Goal: Task Accomplishment & Management: Manage account settings

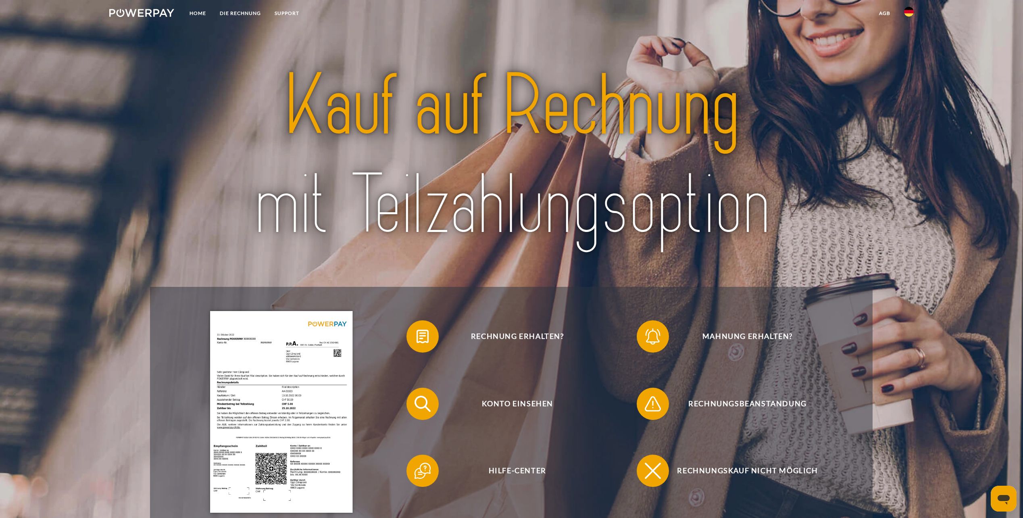
scroll to position [40, 0]
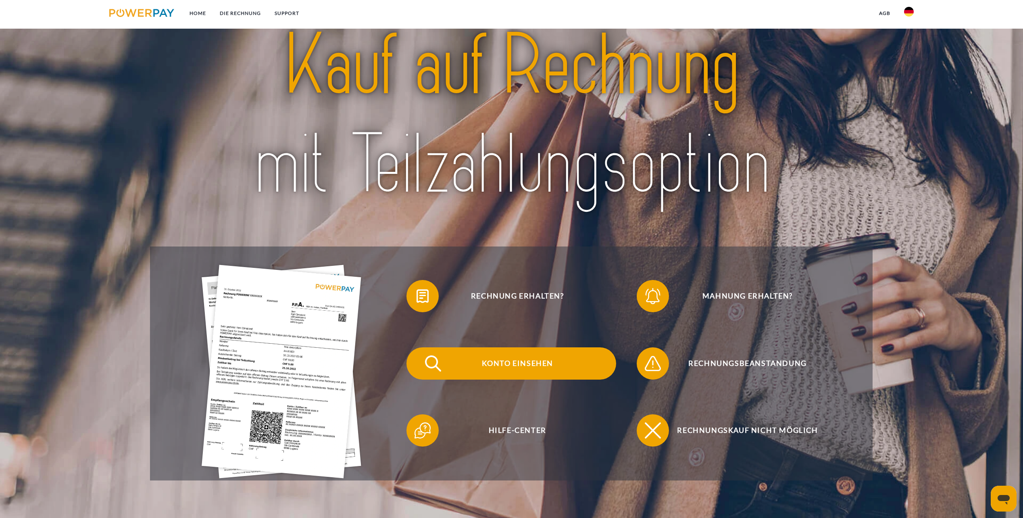
click at [488, 365] on span "Konto einsehen" at bounding box center [518, 363] width 198 height 32
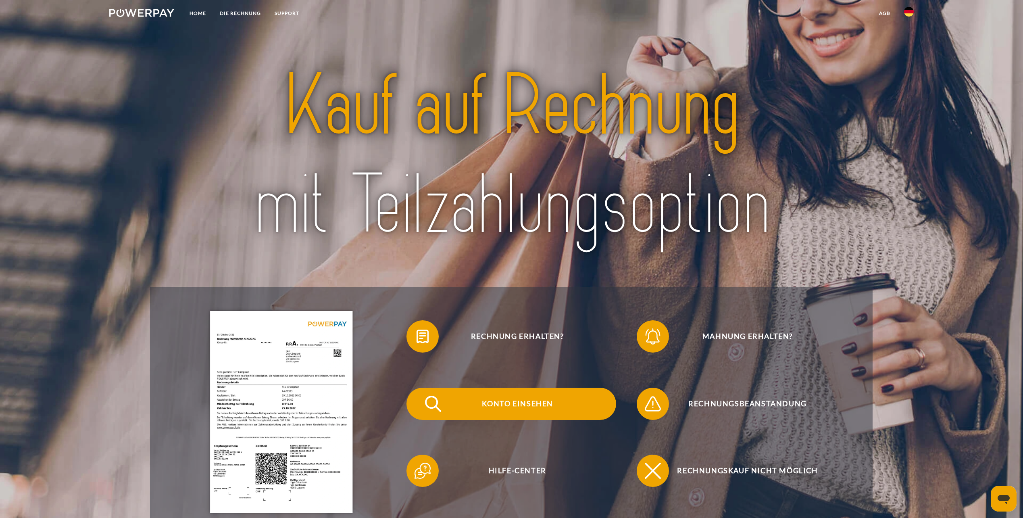
click at [425, 410] on span at bounding box center [421, 404] width 40 height 40
click at [422, 415] on span at bounding box center [421, 404] width 40 height 40
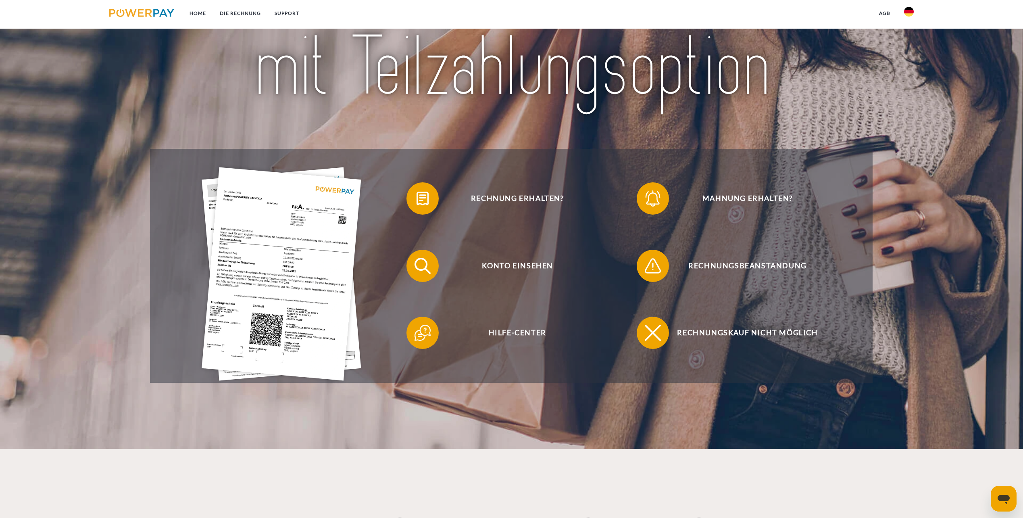
scroll to position [161, 0]
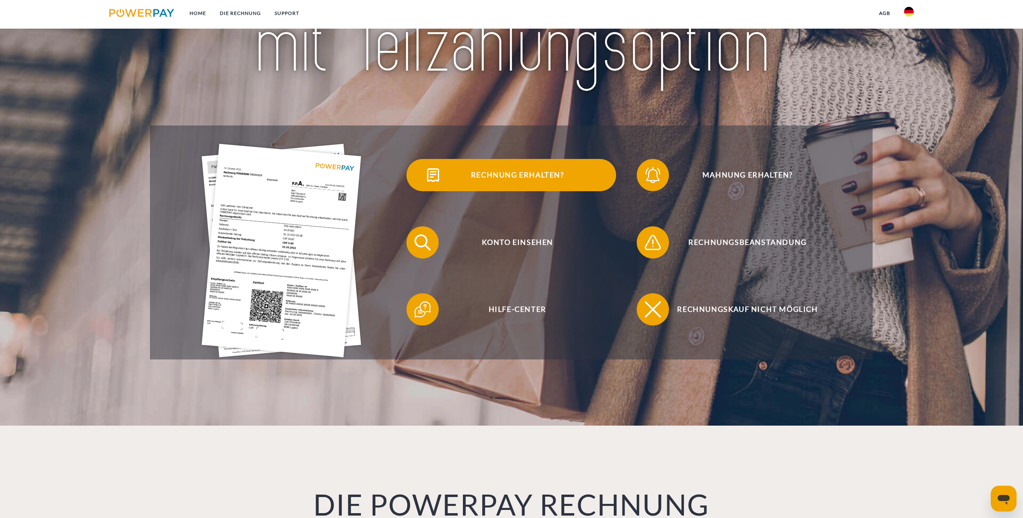
click at [536, 170] on span "Rechnung erhalten?" at bounding box center [518, 175] width 198 height 32
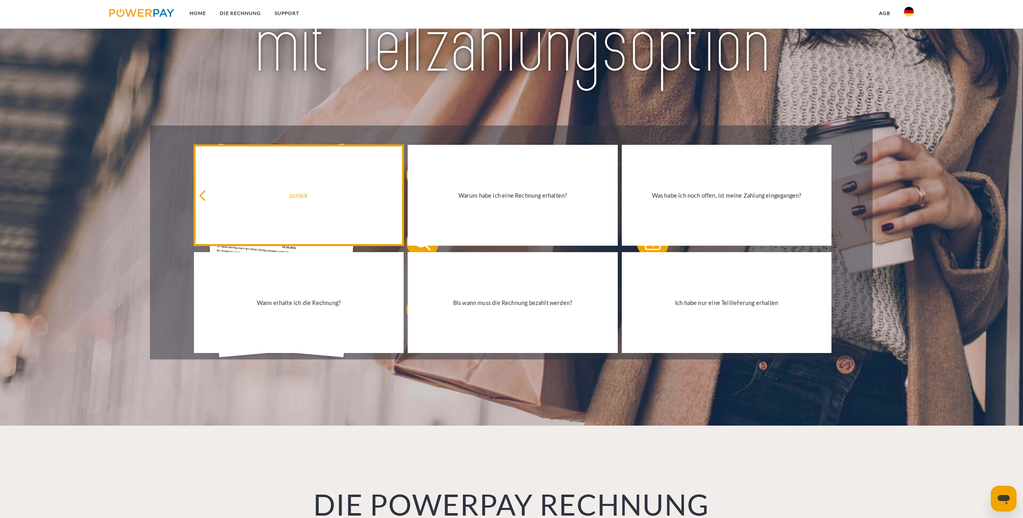
click at [326, 196] on div "zurück" at bounding box center [299, 195] width 200 height 11
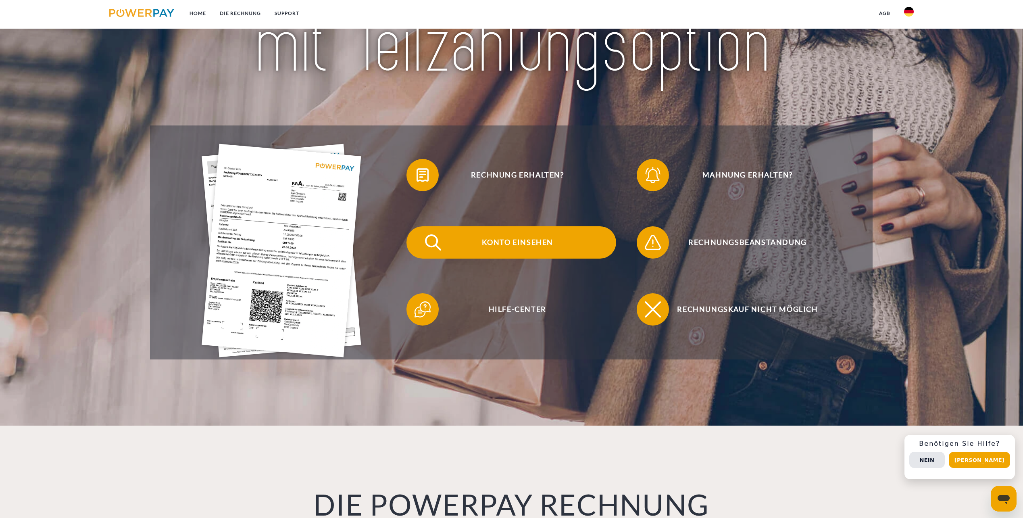
click at [503, 237] on span "Konto einsehen" at bounding box center [518, 242] width 198 height 32
